Goal: Find contact information: Find contact information

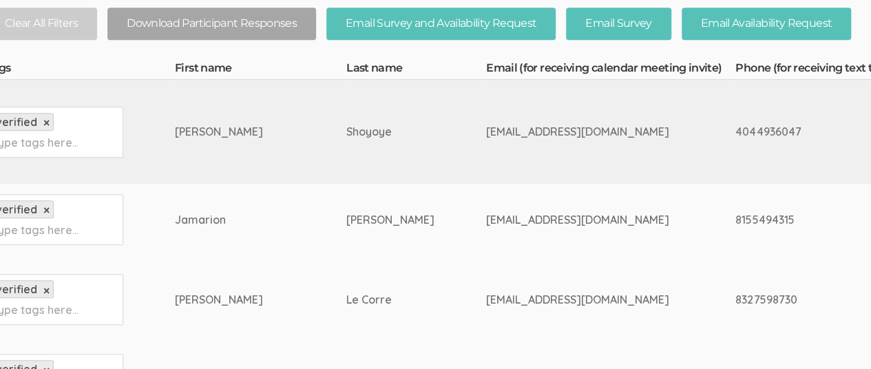
scroll to position [338, 0]
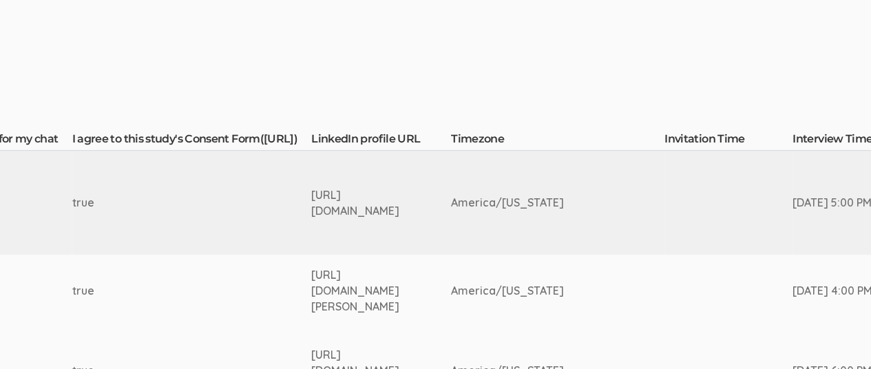
scroll to position [267, 2160]
drag, startPoint x: 339, startPoint y: 192, endPoint x: 437, endPoint y: 228, distance: 104.1
click at [437, 228] on td "[URL][DOMAIN_NAME]" at bounding box center [385, 203] width 140 height 104
copy div "[URL][DOMAIN_NAME]"
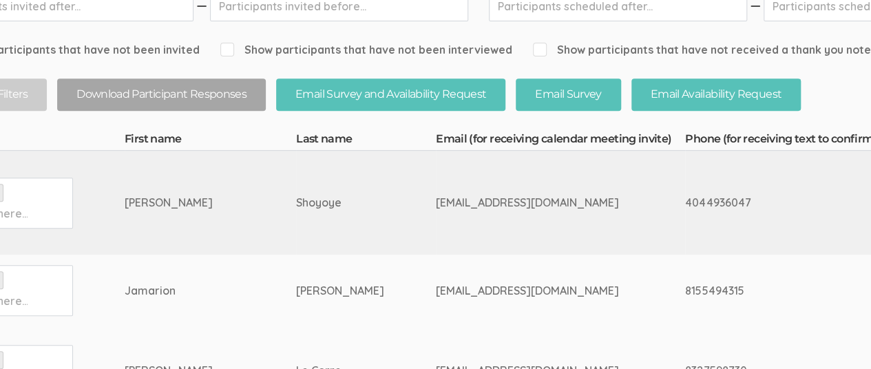
scroll to position [267, 0]
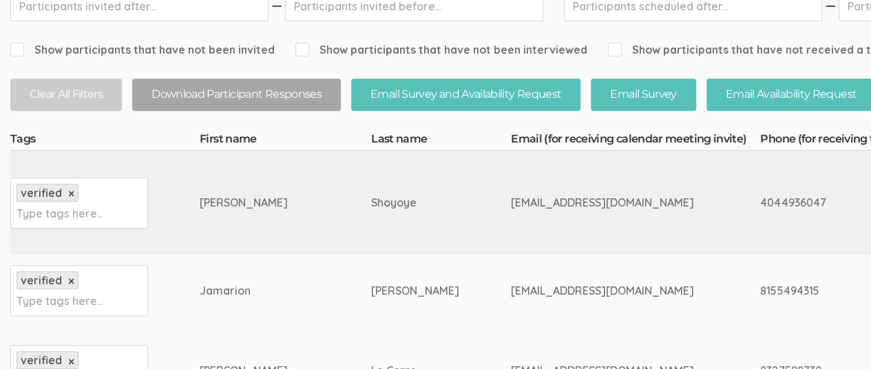
drag, startPoint x: 200, startPoint y: 201, endPoint x: 236, endPoint y: 202, distance: 36.5
click at [236, 202] on div "[PERSON_NAME]" at bounding box center [260, 203] width 120 height 16
copy div "[PERSON_NAME]"
drag, startPoint x: 313, startPoint y: 199, endPoint x: 363, endPoint y: 203, distance: 50.4
click at [371, 203] on td "Shoyoye" at bounding box center [441, 203] width 140 height 104
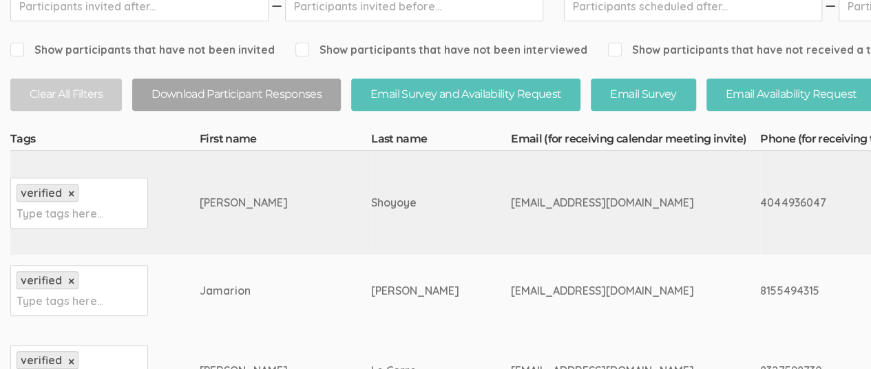
copy div "Shoyoye"
drag, startPoint x: 412, startPoint y: 202, endPoint x: 589, endPoint y: 207, distance: 177.0
click at [589, 207] on div "[EMAIL_ADDRESS][DOMAIN_NAME]" at bounding box center [610, 203] width 198 height 16
copy div "[EMAIL_ADDRESS][DOMAIN_NAME]"
drag, startPoint x: 201, startPoint y: 200, endPoint x: 232, endPoint y: 200, distance: 31.0
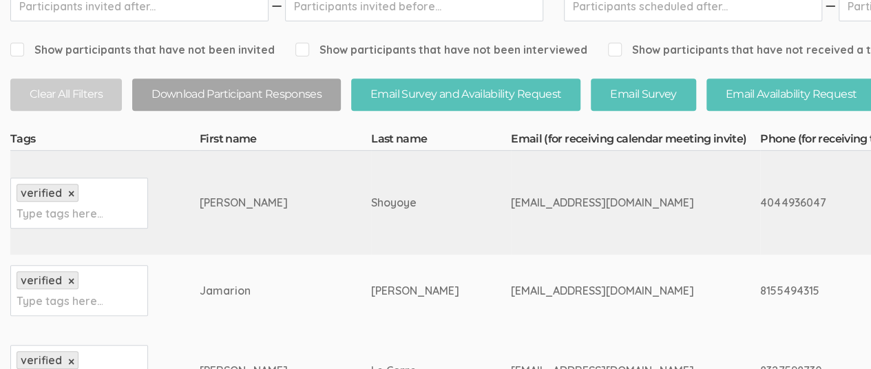
click at [232, 200] on div "[PERSON_NAME]" at bounding box center [260, 203] width 120 height 16
copy div "[PERSON_NAME]"
drag, startPoint x: 311, startPoint y: 202, endPoint x: 362, endPoint y: 202, distance: 51.0
click at [371, 202] on td "Shoyoye" at bounding box center [441, 203] width 140 height 104
copy div "Shoyoye"
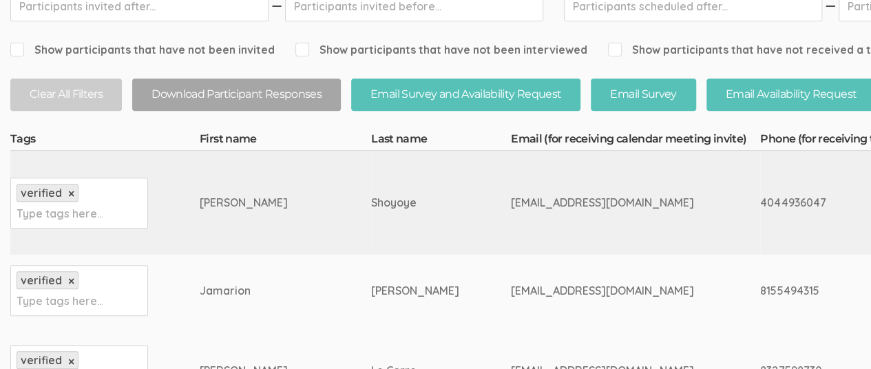
drag, startPoint x: 412, startPoint y: 202, endPoint x: 543, endPoint y: 206, distance: 130.9
click at [543, 206] on div "[EMAIL_ADDRESS][DOMAIN_NAME]" at bounding box center [610, 203] width 198 height 16
copy div "[EMAIL_ADDRESS][DOMAIN_NAME]"
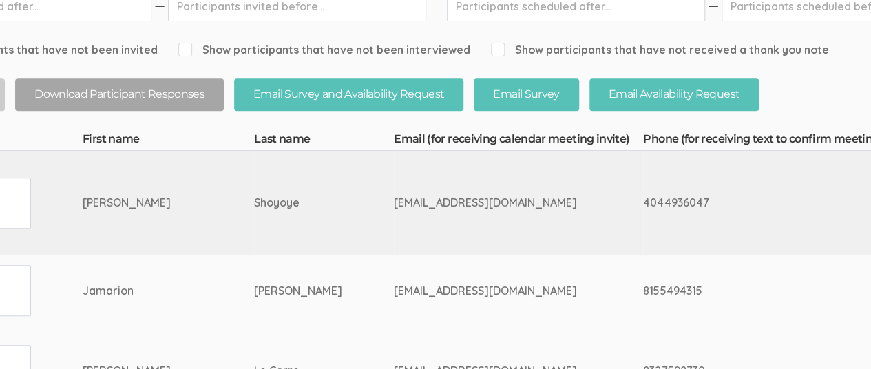
scroll to position [267, 161]
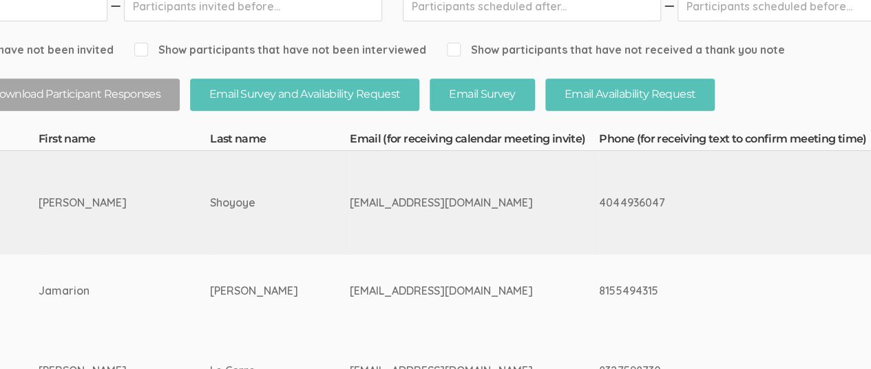
click at [403, 191] on td "[EMAIL_ADDRESS][DOMAIN_NAME]" at bounding box center [474, 203] width 249 height 104
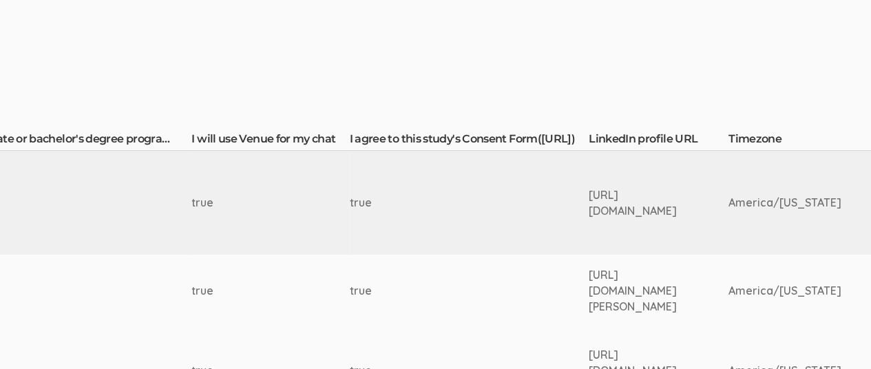
scroll to position [267, 1894]
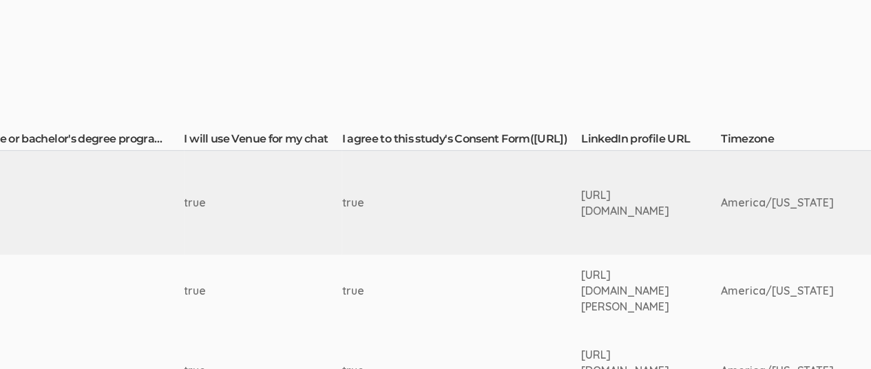
click at [581, 346] on td "true" at bounding box center [461, 371] width 239 height 88
drag, startPoint x: 591, startPoint y: 346, endPoint x: 431, endPoint y: 356, distance: 160.1
click at [431, 356] on td "true" at bounding box center [461, 371] width 239 height 88
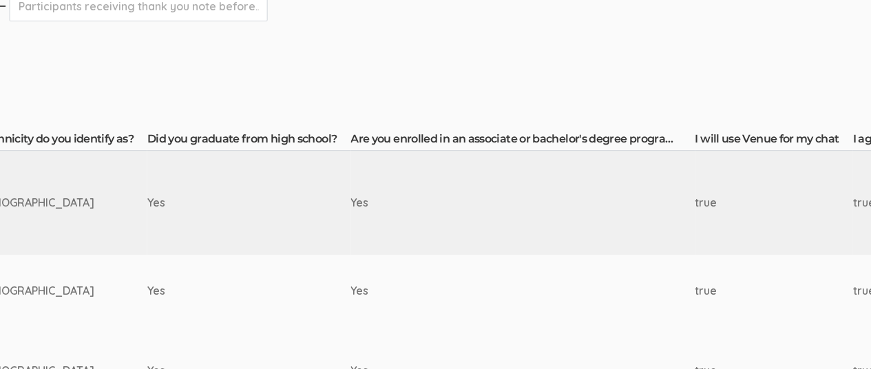
scroll to position [267, 1356]
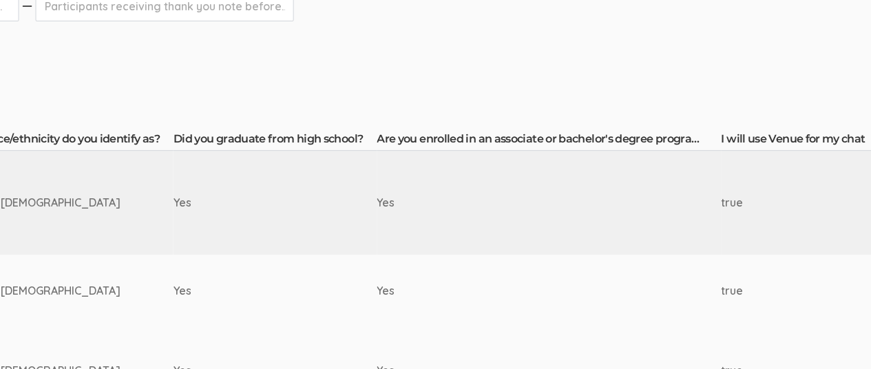
click at [377, 366] on div "Yes" at bounding box center [523, 371] width 293 height 16
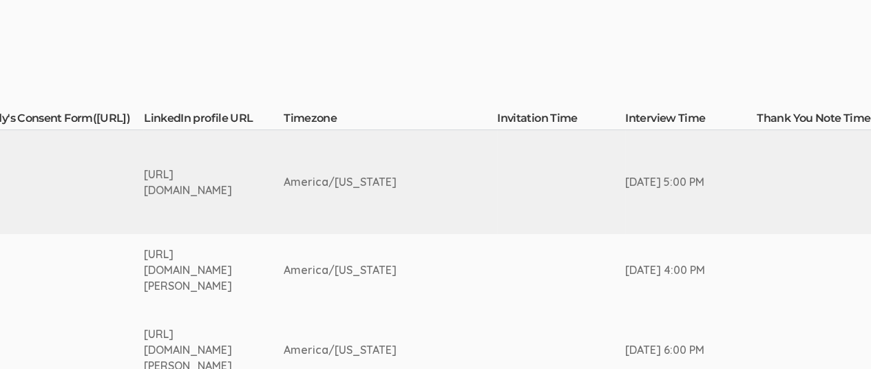
scroll to position [288, 2331]
